Goal: Information Seeking & Learning: Learn about a topic

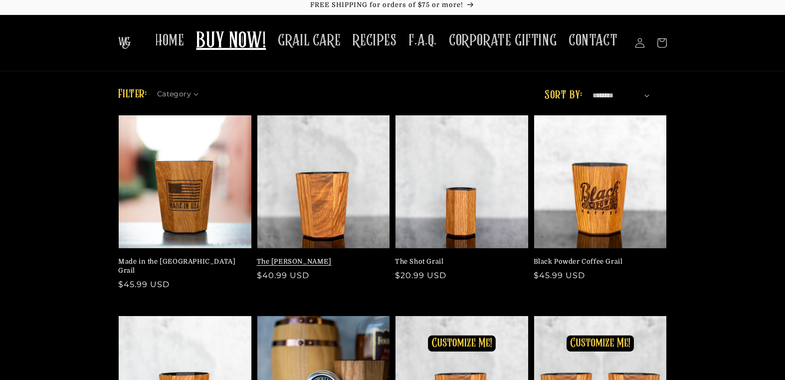
scroll to position [4, 0]
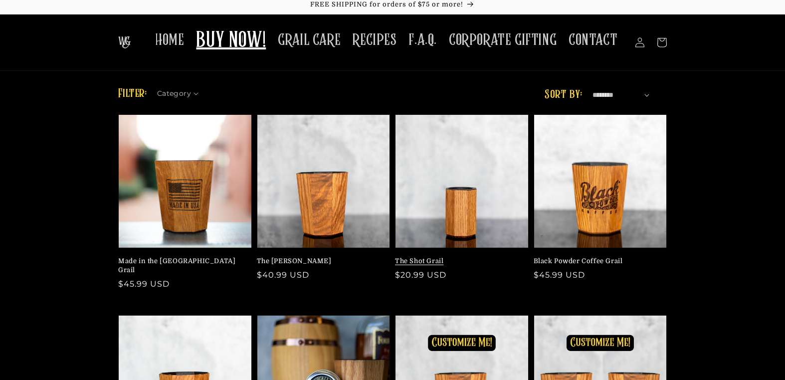
click at [497, 256] on link "The Shot Grail" at bounding box center [459, 260] width 128 height 9
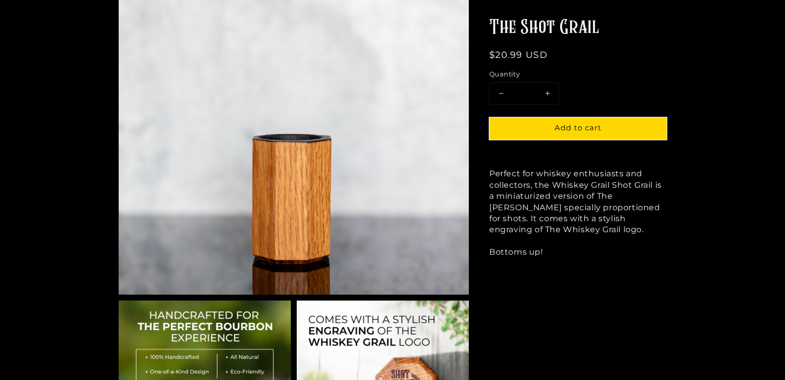
scroll to position [165, 0]
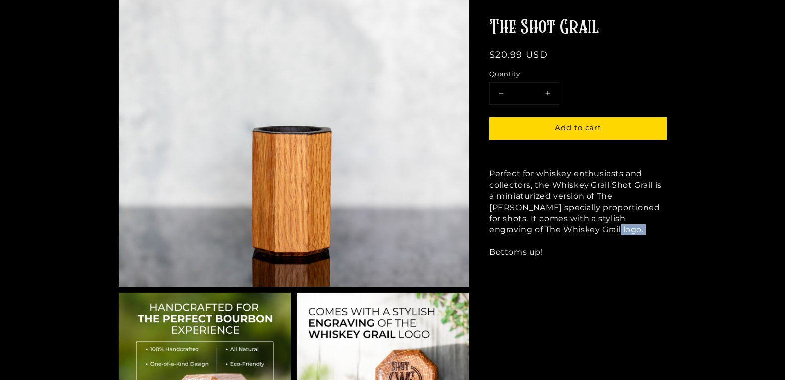
drag, startPoint x: 498, startPoint y: 246, endPoint x: 555, endPoint y: 295, distance: 75.0
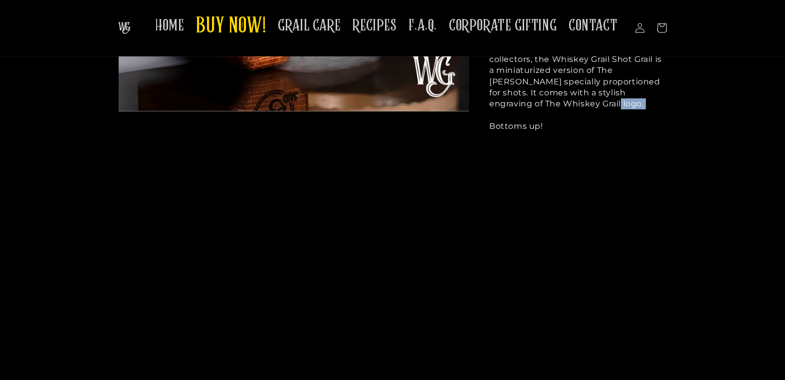
scroll to position [1035, 0]
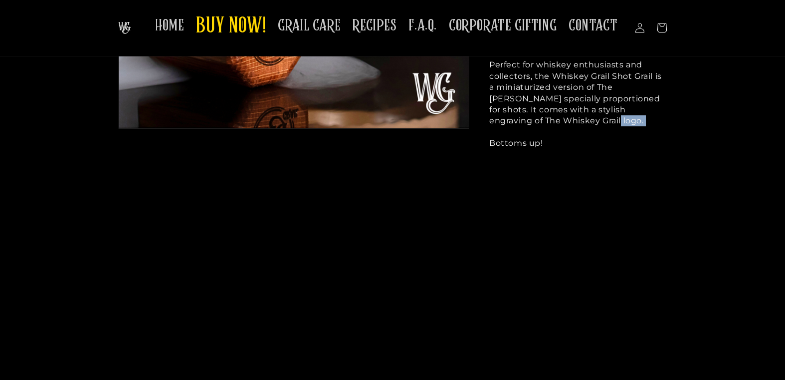
click at [118, 27] on img at bounding box center [124, 28] width 12 height 12
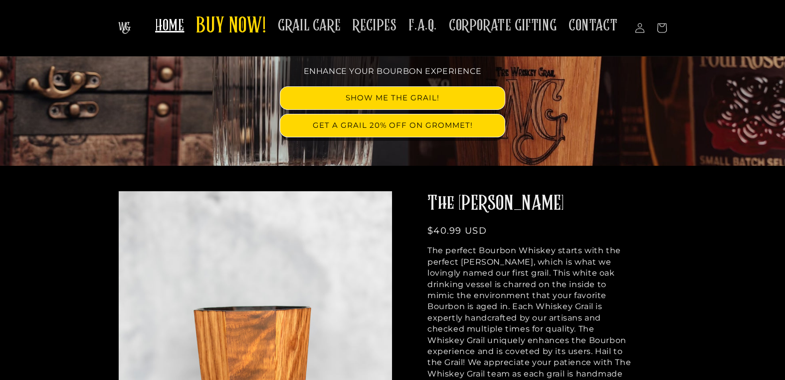
scroll to position [61, 0]
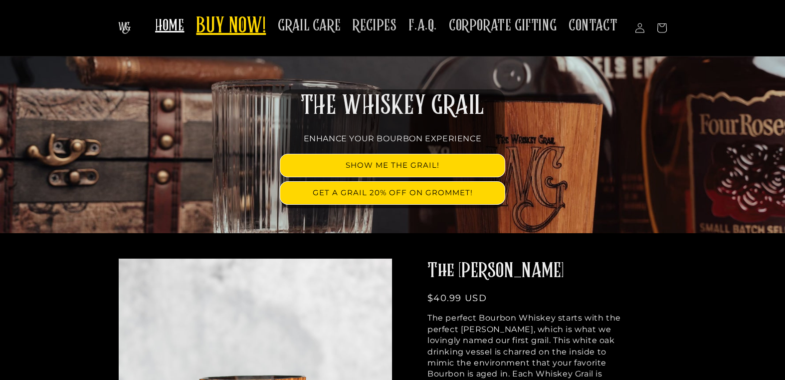
click at [245, 32] on span "BUY NOW!" at bounding box center [231, 26] width 70 height 27
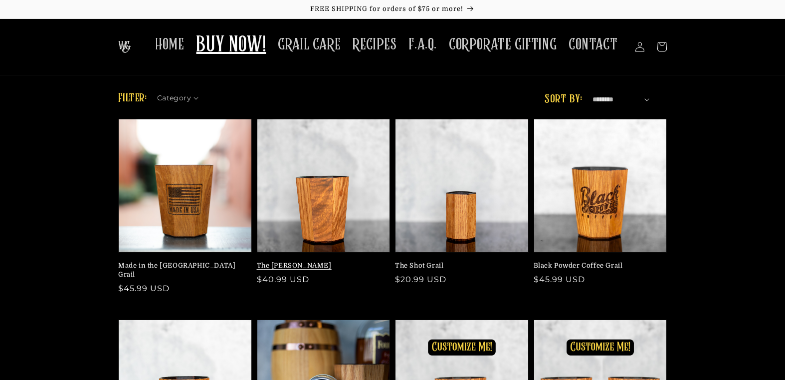
click at [329, 261] on link "The [PERSON_NAME]" at bounding box center [321, 265] width 128 height 9
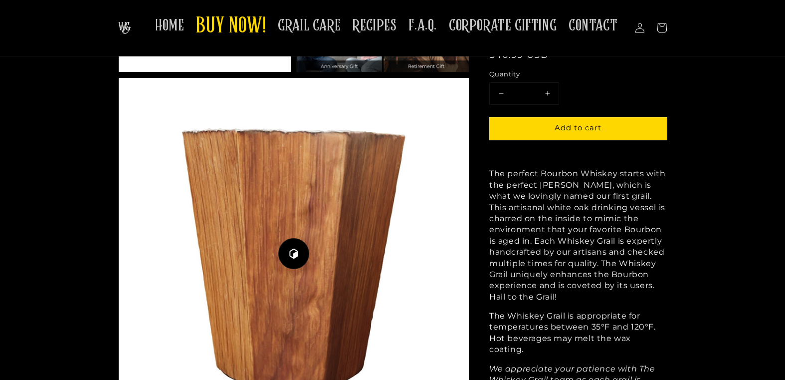
scroll to position [1091, 0]
click at [250, 30] on span "BUY NOW!" at bounding box center [231, 26] width 70 height 27
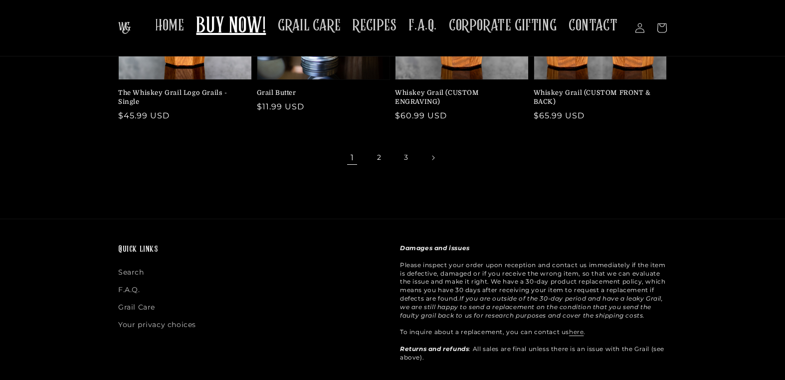
scroll to position [373, 0]
click at [322, 98] on link "Grail Butter" at bounding box center [321, 93] width 128 height 9
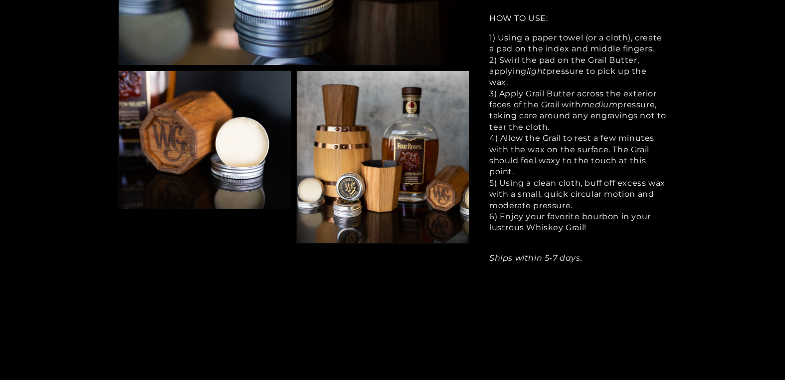
scroll to position [471, 0]
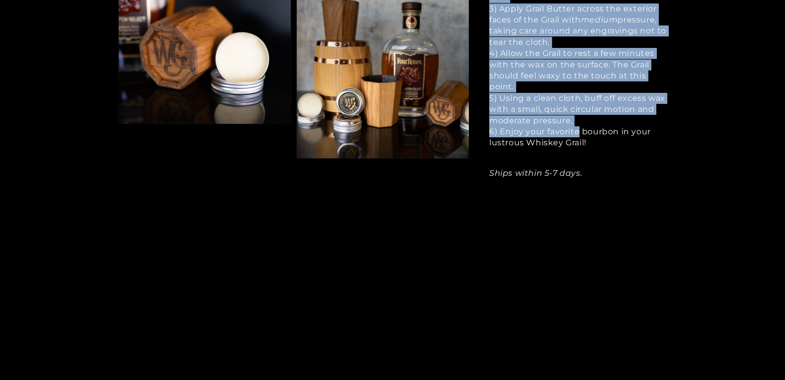
drag, startPoint x: 521, startPoint y: 42, endPoint x: 624, endPoint y: 280, distance: 258.5
click at [624, 179] on div "Maintain the glossy sheen of your Whiskey Grail with Grail Butter , a beeswax-b…" at bounding box center [578, 25] width 178 height 306
drag, startPoint x: 656, startPoint y: 291, endPoint x: 515, endPoint y: 29, distance: 297.9
click at [515, 29] on div "Maintain the glossy sheen of your Whiskey Grail with Grail Butter , a beeswax-b…" at bounding box center [578, 25] width 178 height 306
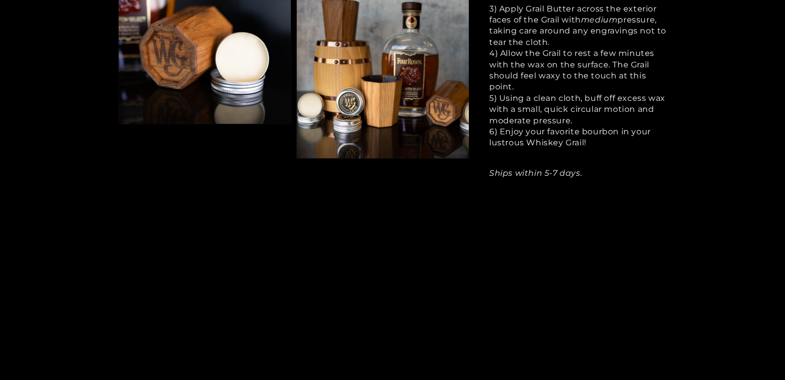
click at [584, 48] on div "3) Apply Grail Butter across the exterior faces of the Grail with medium pressu…" at bounding box center [578, 25] width 178 height 45
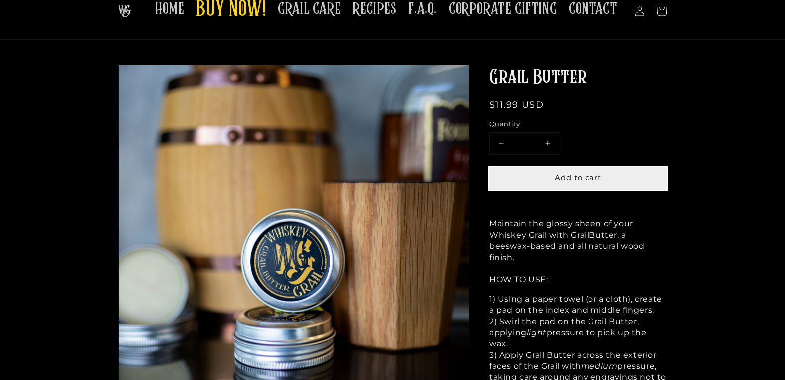
scroll to position [0, 0]
